Goal: Transaction & Acquisition: Purchase product/service

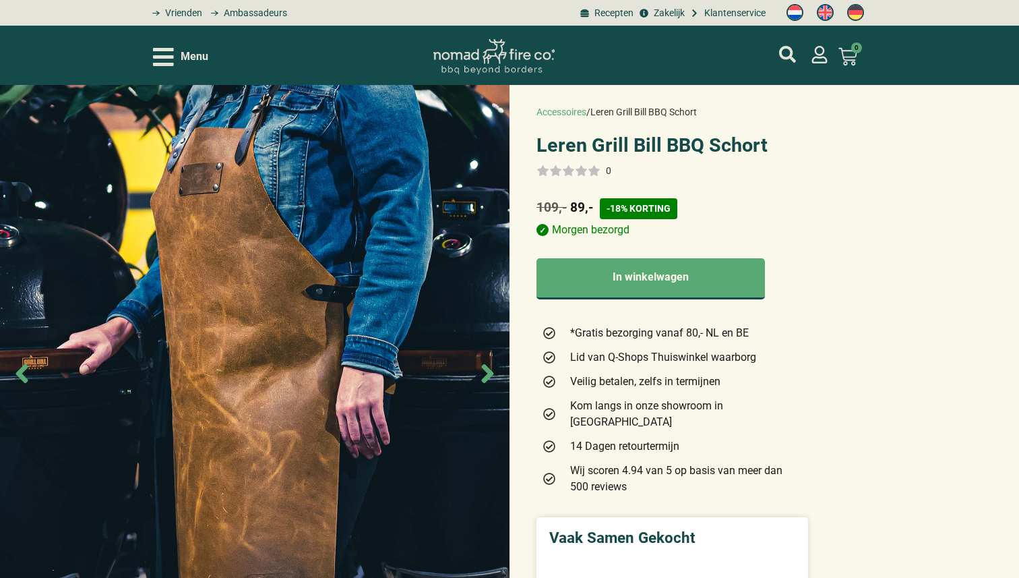
click at [164, 53] on icon "Open/Close Menu" at bounding box center [163, 57] width 21 height 24
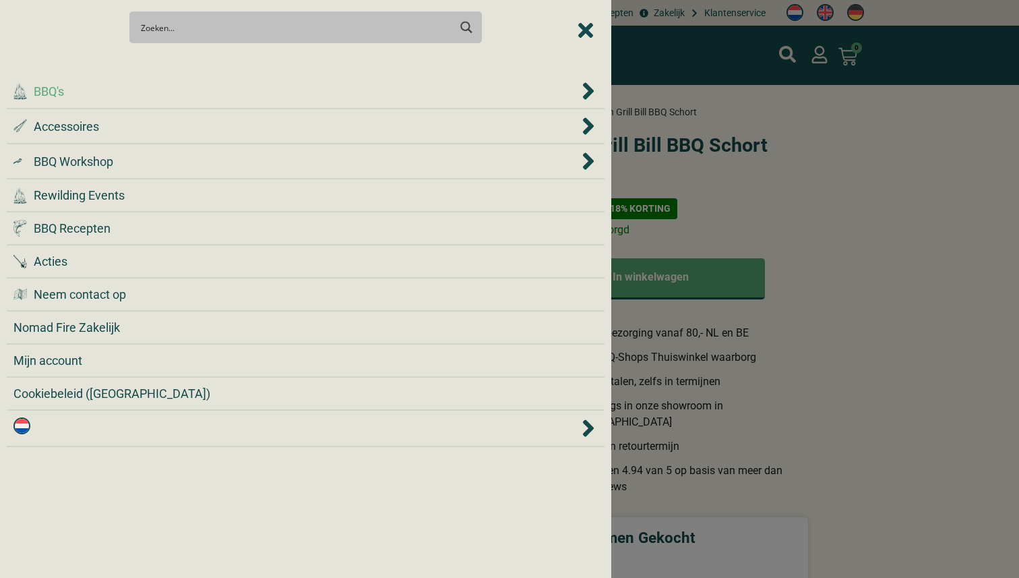
click at [92, 94] on div ".cls-1 { fill: #042e2c; } BBQ's" at bounding box center [295, 91] width 565 height 18
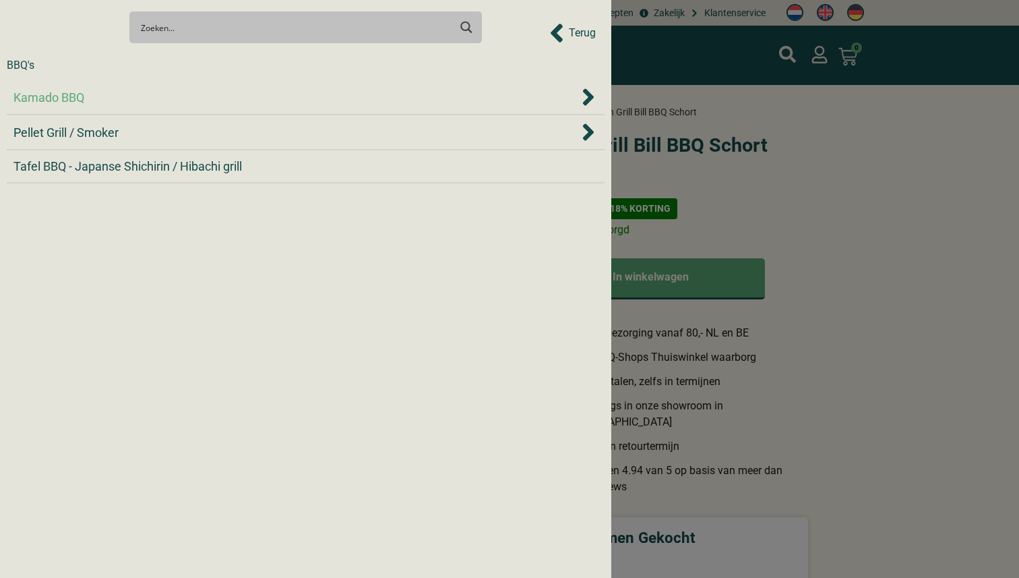
click at [109, 104] on div "Kamado BBQ" at bounding box center [295, 97] width 565 height 18
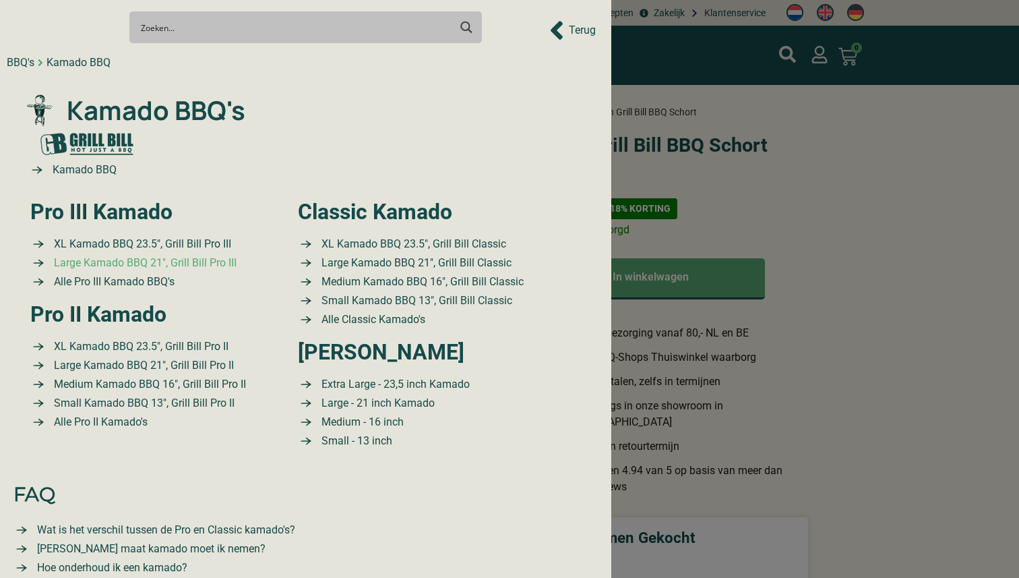
click at [156, 259] on span "Large Kamado BBQ 21″, Grill Bill Pro III" at bounding box center [144, 263] width 186 height 16
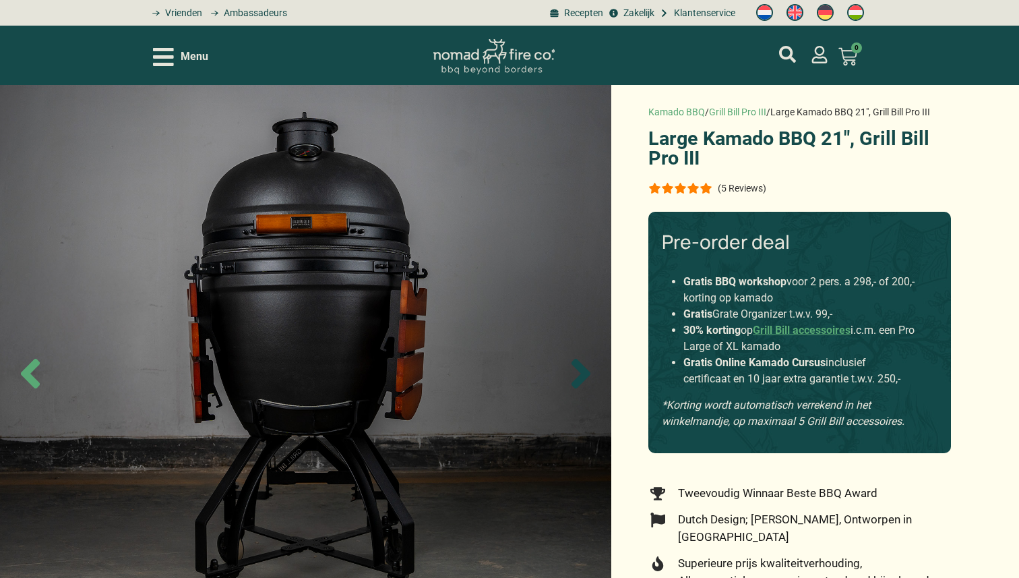
click at [588, 373] on icon "Next slide" at bounding box center [581, 374] width 19 height 30
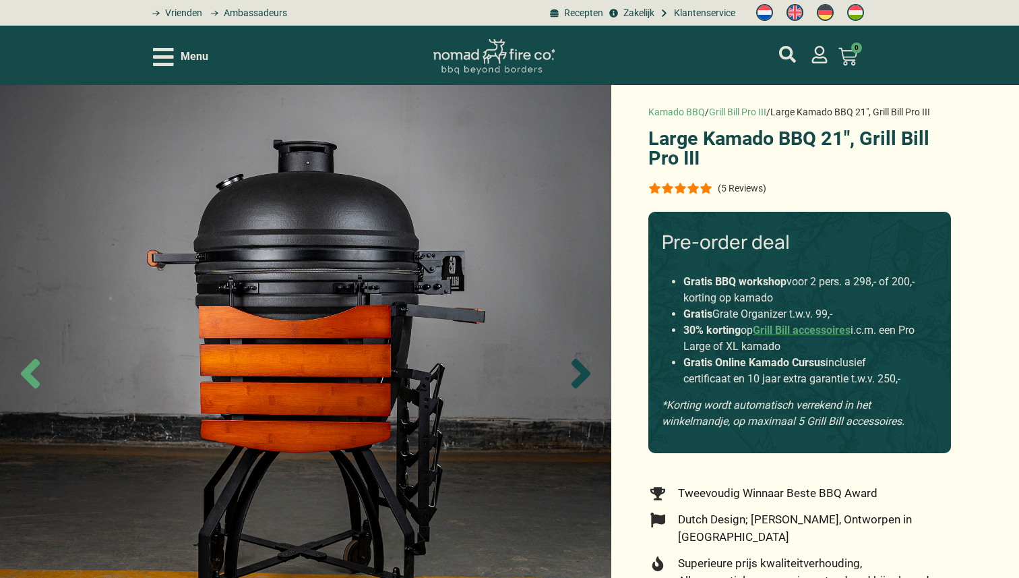
click at [588, 373] on icon "Next slide" at bounding box center [581, 374] width 19 height 30
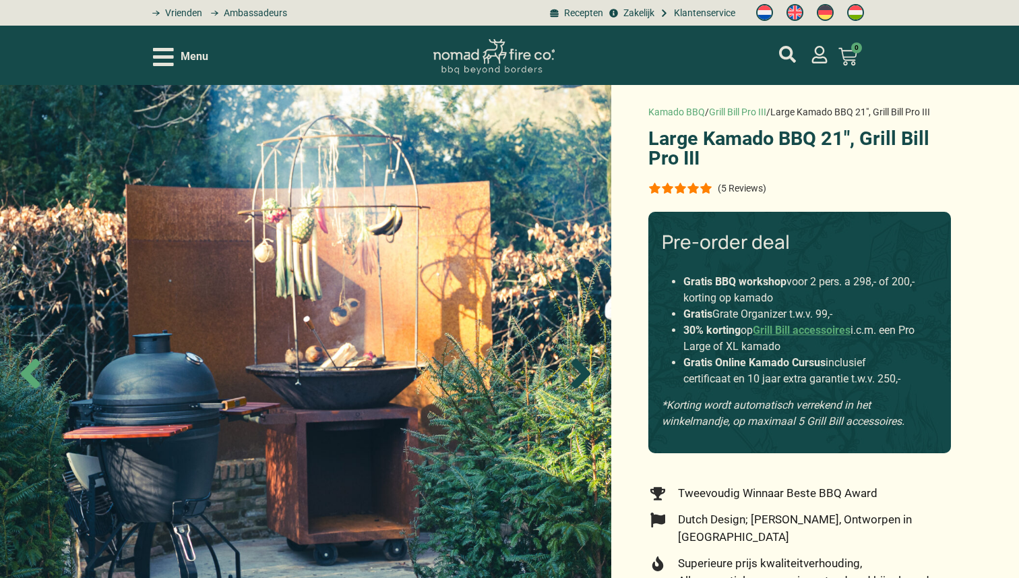
click at [588, 373] on icon "Next slide" at bounding box center [581, 374] width 19 height 30
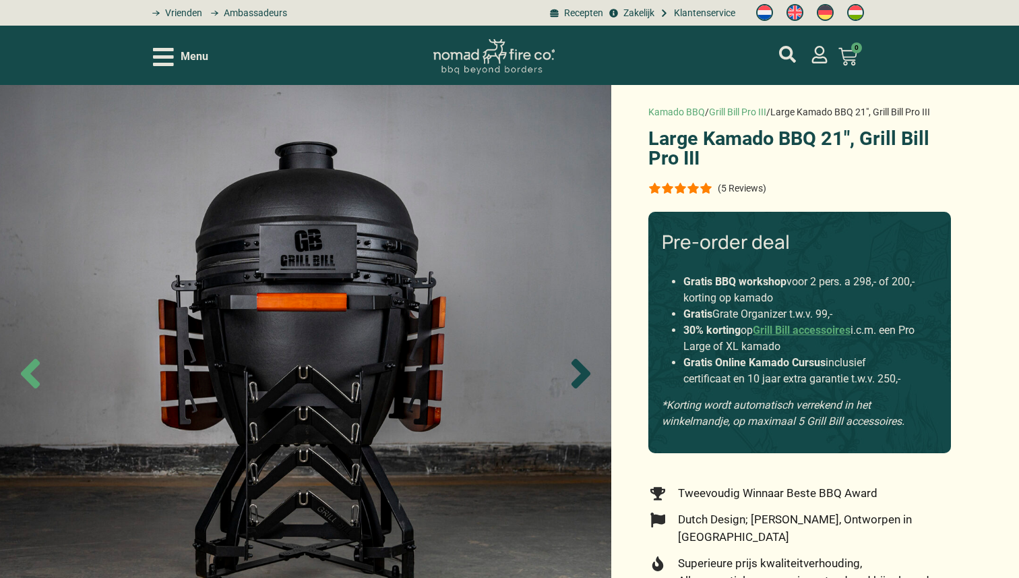
click at [588, 373] on icon "Next slide" at bounding box center [581, 374] width 19 height 30
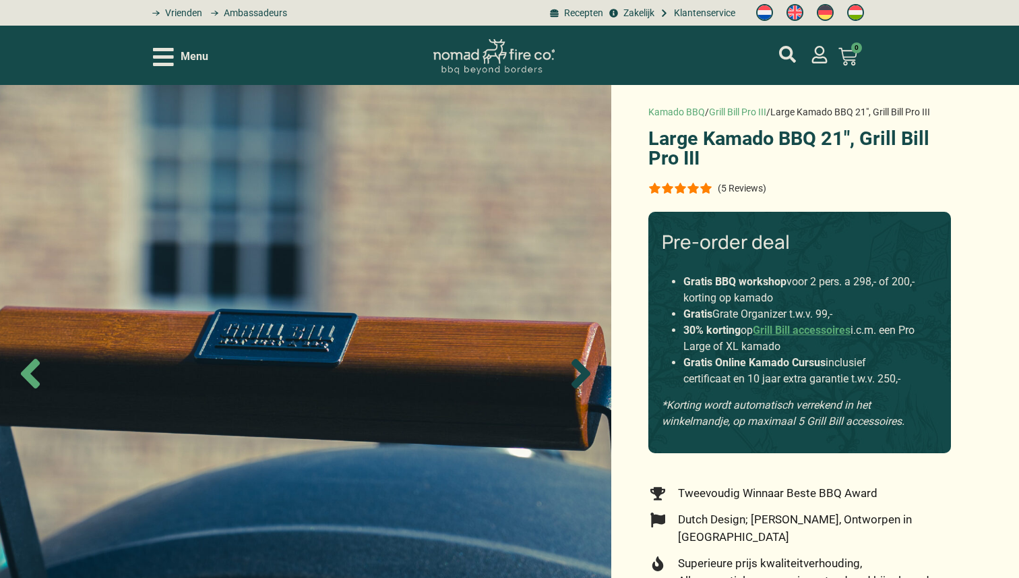
click at [588, 373] on icon "Next slide" at bounding box center [581, 374] width 19 height 30
